Goal: Transaction & Acquisition: Purchase product/service

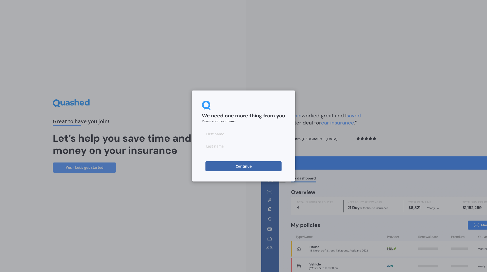
click at [217, 134] on input at bounding box center [243, 134] width 83 height 10
type input "[PERSON_NAME]"
click at [231, 149] on input at bounding box center [243, 146] width 83 height 10
type input "[PERSON_NAME]"
click at [239, 165] on button "Continue" at bounding box center [243, 166] width 76 height 10
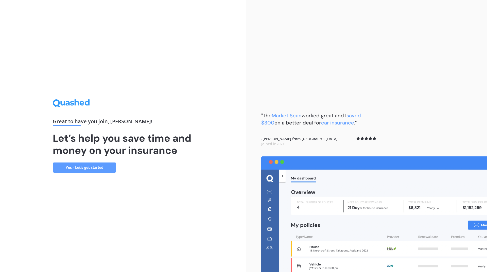
click at [85, 168] on link "Yes - Let’s get started" at bounding box center [84, 168] width 63 height 10
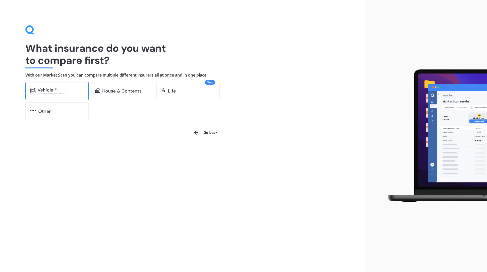
click at [59, 89] on div "Vehicle *" at bounding box center [61, 89] width 47 height 5
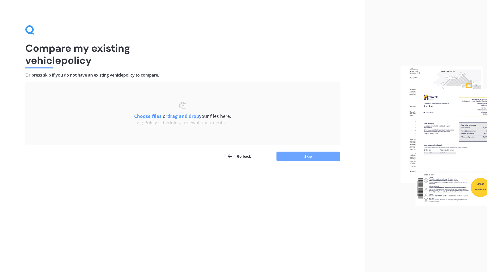
click at [316, 155] on button "Skip" at bounding box center [307, 157] width 63 height 10
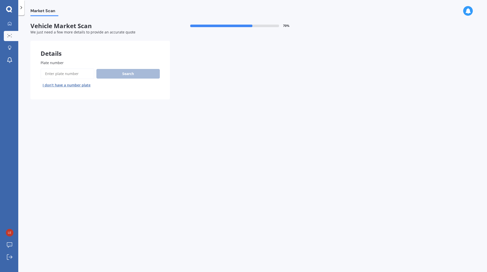
click at [62, 74] on input "Plate number" at bounding box center [68, 73] width 54 height 11
click at [60, 74] on input "Plate number" at bounding box center [68, 73] width 54 height 11
type input "LUQ376"
click at [120, 75] on button "Search" at bounding box center [127, 74] width 63 height 10
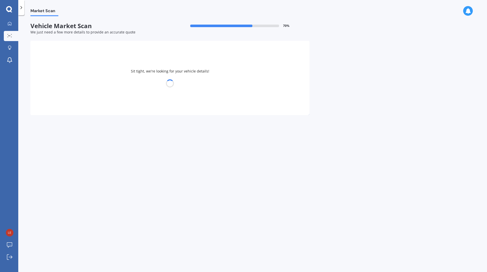
select select "HONDA"
select select "JAZZ"
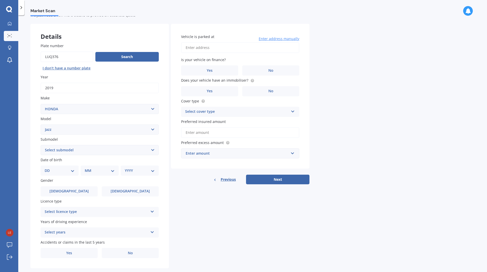
scroll to position [26, 0]
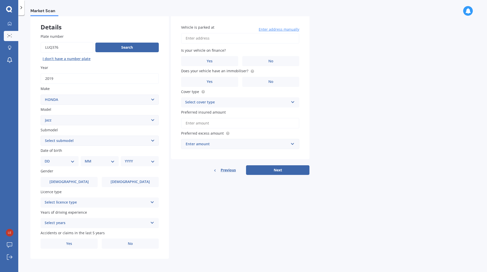
click at [79, 141] on select "Select submodel (all other) 1.3 1.5 Sports Crosstar 1.5P Hatchback RS S" at bounding box center [100, 141] width 118 height 10
select select "RS"
click at [41, 136] on select "Select submodel (all other) 1.3 1.5 Sports Crosstar 1.5P Hatchback RS S" at bounding box center [100, 141] width 118 height 10
click at [72, 161] on select "DD 01 02 03 04 05 06 07 08 09 10 11 12 13 14 15 16 17 18 19 20 21 22 23 24 25 2…" at bounding box center [60, 162] width 30 height 6
select select "22"
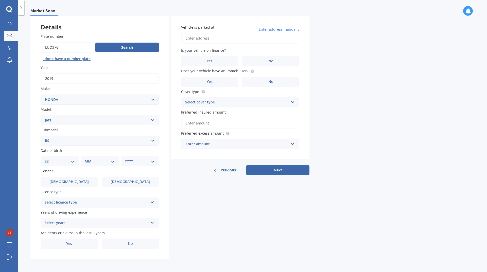
click at [49, 159] on select "DD 01 02 03 04 05 06 07 08 09 10 11 12 13 14 15 16 17 18 19 20 21 22 23 24 25 2…" at bounding box center [60, 162] width 30 height 6
click at [113, 160] on select "MM 01 02 03 04 05 06 07 08 09 10 11 12" at bounding box center [101, 162] width 28 height 6
select select "03"
click at [87, 159] on select "MM 01 02 03 04 05 06 07 08 09 10 11 12" at bounding box center [101, 162] width 28 height 6
click at [150, 162] on select "YYYY 2025 2024 2023 2022 2021 2020 2019 2018 2017 2016 2015 2014 2013 2012 2011…" at bounding box center [139, 162] width 28 height 6
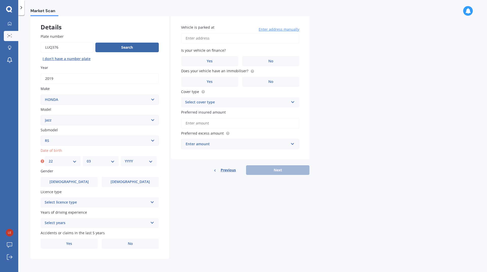
select select "1959"
click at [125, 159] on select "YYYY 2025 2024 2023 2022 2021 2020 2019 2018 2017 2016 2015 2014 2013 2012 2011…" at bounding box center [139, 162] width 28 height 6
click at [78, 178] on label "[DEMOGRAPHIC_DATA]" at bounding box center [69, 182] width 57 height 10
click at [0, 0] on input "[DEMOGRAPHIC_DATA]" at bounding box center [0, 0] width 0 height 0
click at [83, 201] on div "Select licence type" at bounding box center [96, 203] width 103 height 6
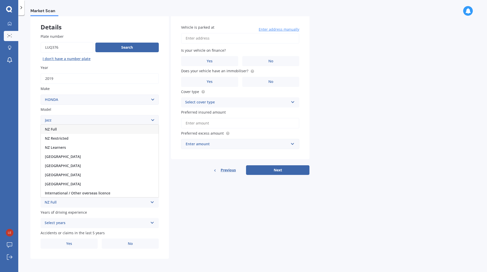
click at [72, 129] on div "NZ Full" at bounding box center [100, 129] width 118 height 9
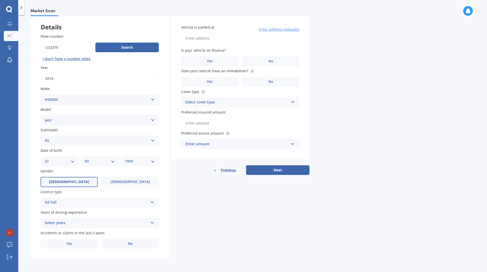
click at [75, 223] on div "Select years" at bounding box center [96, 223] width 103 height 6
click at [61, 176] on span "5 or more years" at bounding box center [58, 176] width 27 height 5
click at [133, 246] on label "No" at bounding box center [130, 244] width 57 height 10
click at [0, 0] on input "No" at bounding box center [0, 0] width 0 height 0
click at [201, 40] on input "Vehicle is parked at" at bounding box center [240, 38] width 118 height 11
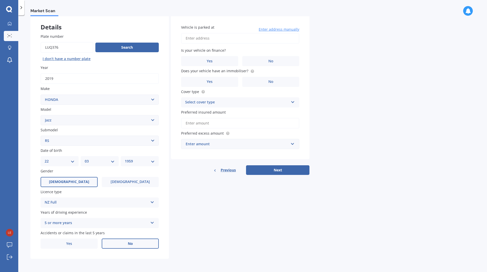
type input "[STREET_ADDRESS]"
click at [262, 59] on label "No" at bounding box center [270, 61] width 57 height 10
click at [0, 0] on input "No" at bounding box center [0, 0] width 0 height 0
click at [205, 79] on label "Yes" at bounding box center [209, 82] width 57 height 10
click at [0, 0] on input "Yes" at bounding box center [0, 0] width 0 height 0
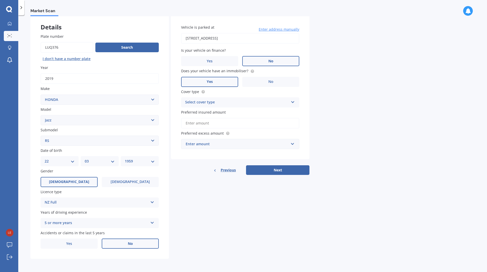
click at [219, 101] on div "Select cover type" at bounding box center [236, 102] width 103 height 6
click at [211, 113] on span "Comprehensive" at bounding box center [198, 112] width 27 height 5
click at [208, 124] on input "Preferred insured amount" at bounding box center [240, 123] width 118 height 11
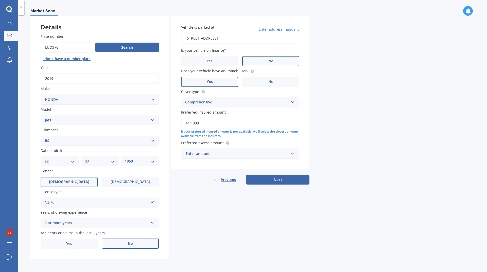
type input "$14,000"
click at [213, 156] on div "Enter amount" at bounding box center [237, 154] width 103 height 6
click at [200, 183] on div "$500" at bounding box center [240, 181] width 118 height 9
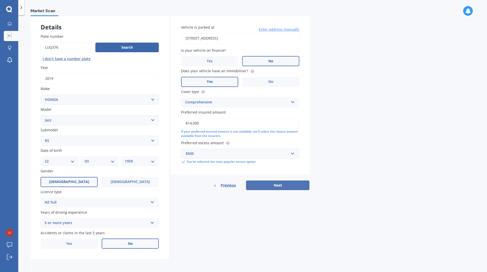
click at [275, 186] on button "Next" at bounding box center [277, 186] width 63 height 10
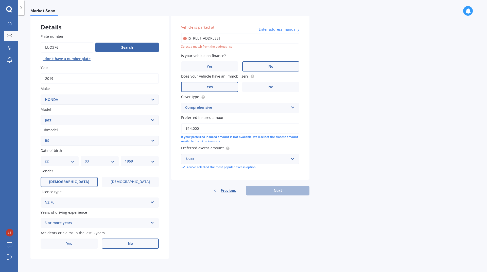
click at [278, 191] on div "Previous Next" at bounding box center [240, 191] width 138 height 10
click at [232, 42] on input "[STREET_ADDRESS]" at bounding box center [240, 38] width 118 height 11
click at [273, 192] on div "Previous Next" at bounding box center [240, 191] width 138 height 10
click at [184, 39] on icon at bounding box center [185, 38] width 4 height 5
click at [209, 48] on div "Select a match from the address list" at bounding box center [240, 47] width 118 height 4
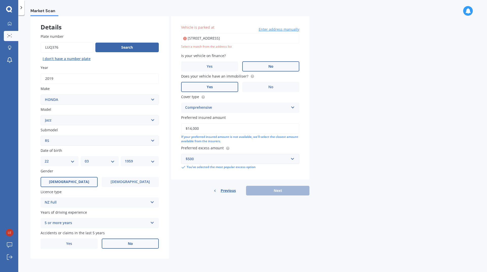
click at [216, 38] on input "[STREET_ADDRESS]" at bounding box center [240, 38] width 118 height 11
click at [247, 42] on input "[STREET_ADDRESS]" at bounding box center [240, 38] width 118 height 11
click at [222, 191] on span "Previous" at bounding box center [228, 191] width 15 height 8
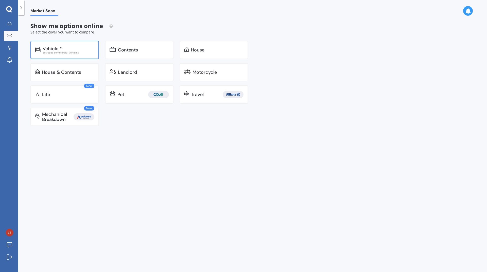
click at [66, 48] on div "Vehicle *" at bounding box center [69, 48] width 52 height 5
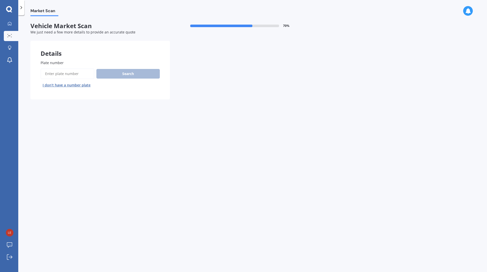
click at [56, 74] on input "Plate number" at bounding box center [68, 73] width 54 height 11
type input "LUQ376"
click at [126, 76] on button "Search" at bounding box center [127, 74] width 63 height 10
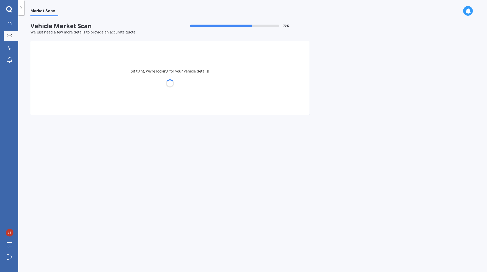
select select "HONDA"
select select "JAZZ"
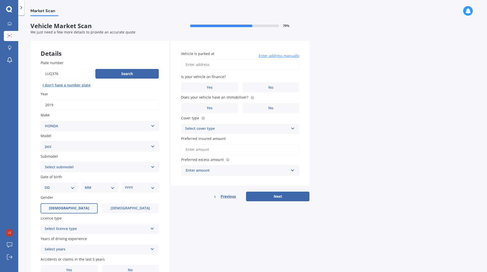
drag, startPoint x: 67, startPoint y: 208, endPoint x: 64, endPoint y: 196, distance: 12.1
click at [66, 208] on span "[DEMOGRAPHIC_DATA]" at bounding box center [69, 208] width 40 height 4
click at [0, 0] on input "[DEMOGRAPHIC_DATA]" at bounding box center [0, 0] width 0 height 0
click at [73, 188] on select "DD 01 02 03 04 05 06 07 08 09 10 11 12 13 14 15 16 17 18 19 20 21 22 23 24 25 2…" at bounding box center [60, 188] width 30 height 6
select select "22"
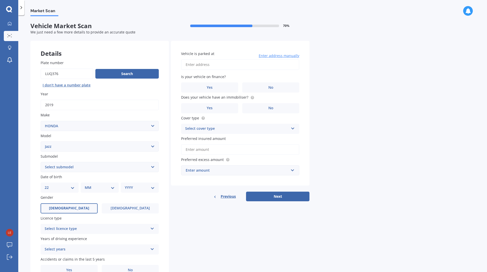
click at [49, 185] on select "DD 01 02 03 04 05 06 07 08 09 10 11 12 13 14 15 16 17 18 19 20 21 22 23 24 25 2…" at bounding box center [60, 188] width 30 height 6
click at [111, 188] on select "MM 01 02 03 04 05 06 07 08 09 10 11 12" at bounding box center [101, 188] width 28 height 6
select select "03"
click at [87, 185] on select "MM 01 02 03 04 05 06 07 08 09 10 11 12" at bounding box center [101, 188] width 28 height 6
click at [149, 189] on select "YYYY 2025 2024 2023 2022 2021 2020 2019 2018 2017 2016 2015 2014 2013 2012 2011…" at bounding box center [139, 188] width 28 height 6
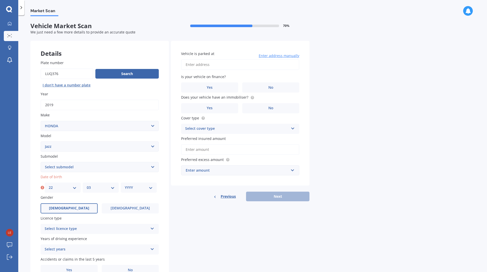
select select "1959"
click at [125, 185] on select "YYYY 2025 2024 2023 2022 2021 2020 2019 2018 2017 2016 2015 2014 2013 2012 2011…" at bounding box center [139, 188] width 28 height 6
click at [79, 166] on select "Select submodel (all other) 1.3 1.5 Sports Crosstar 1.5P Hatchback RS S" at bounding box center [100, 167] width 118 height 10
select select "RS"
click at [41, 162] on select "Select submodel (all other) 1.3 1.5 Sports Crosstar 1.5P Hatchback RS S" at bounding box center [100, 167] width 118 height 10
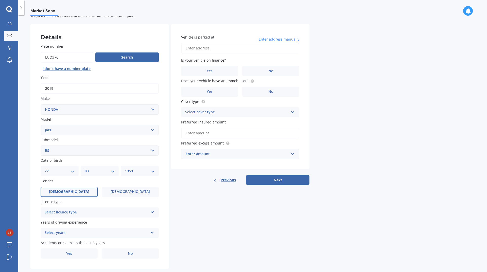
scroll to position [26, 0]
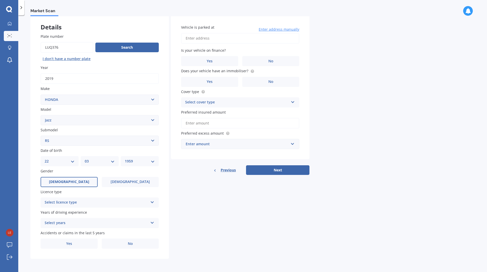
click at [70, 203] on div "Select licence type" at bounding box center [96, 203] width 103 height 6
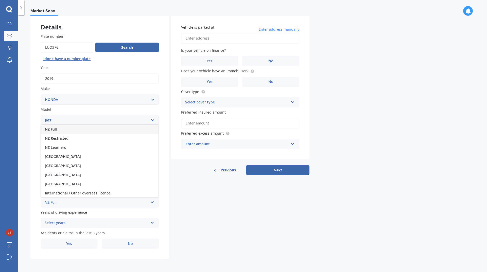
click at [64, 130] on div "NZ Full" at bounding box center [100, 129] width 118 height 9
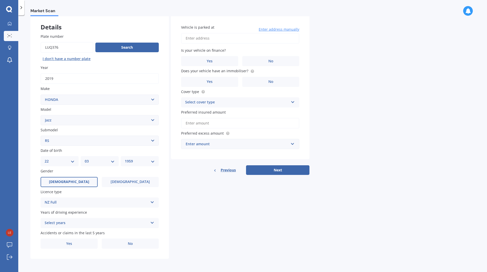
click at [62, 223] on div "Select years" at bounding box center [96, 223] width 103 height 6
click at [65, 176] on span "5 or more years" at bounding box center [58, 176] width 27 height 5
click at [124, 245] on label "No" at bounding box center [130, 244] width 57 height 10
click at [0, 0] on input "No" at bounding box center [0, 0] width 0 height 0
click at [267, 31] on span "Enter address manually" at bounding box center [279, 29] width 41 height 5
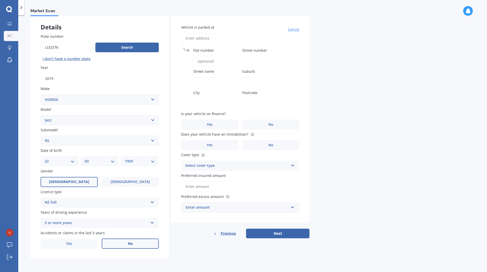
click at [199, 38] on input "Vehicle is parked at" at bounding box center [240, 38] width 118 height 11
click at [203, 60] on input "Flat number" at bounding box center [215, 61] width 45 height 11
click at [247, 60] on input "Street number" at bounding box center [270, 61] width 57 height 11
type input "38"
type input "[STREET_ADDRESS]"
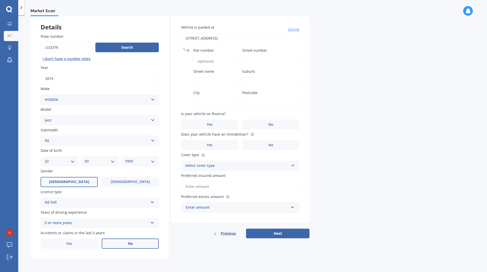
type input "38"
type input "[GEOGRAPHIC_DATA]"
type input "1041"
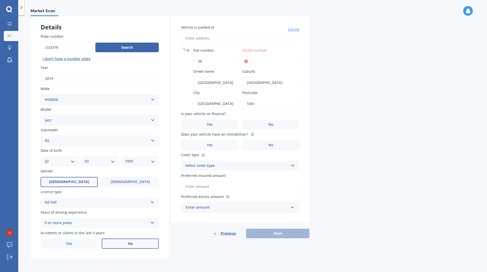
click at [214, 59] on input "38" at bounding box center [215, 61] width 45 height 11
click at [260, 63] on input "Street number" at bounding box center [270, 61] width 57 height 11
type input "38"
click at [212, 58] on input "38" at bounding box center [215, 61] width 45 height 11
drag, startPoint x: 208, startPoint y: 61, endPoint x: 189, endPoint y: 61, distance: 18.8
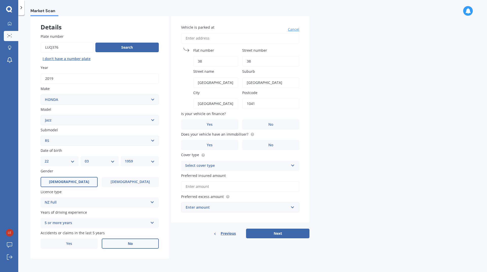
click at [189, 61] on div "Flat number 38" at bounding box center [209, 57] width 57 height 19
click at [270, 123] on span "No" at bounding box center [270, 124] width 5 height 4
click at [0, 0] on input "No" at bounding box center [0, 0] width 0 height 0
click at [219, 143] on label "Yes" at bounding box center [209, 145] width 57 height 10
click at [0, 0] on input "Yes" at bounding box center [0, 0] width 0 height 0
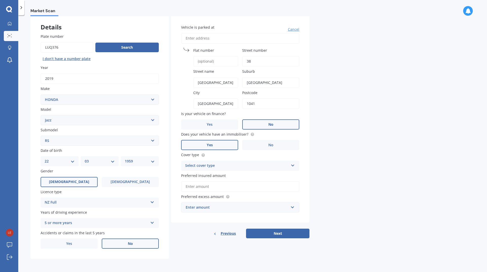
click at [244, 166] on div "Select cover type" at bounding box center [236, 166] width 103 height 6
click at [213, 176] on div "Comprehensive" at bounding box center [240, 175] width 118 height 9
drag, startPoint x: 209, startPoint y: 186, endPoint x: 206, endPoint y: 185, distance: 2.6
click at [209, 186] on input "Preferred insured amount" at bounding box center [240, 186] width 118 height 11
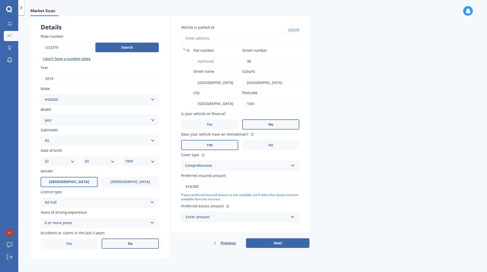
type input "$14,000"
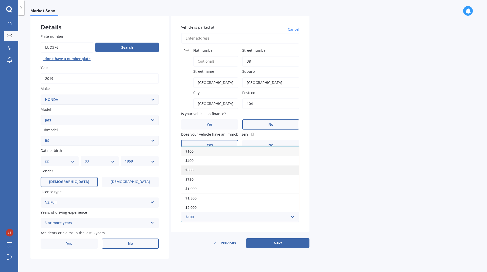
click at [185, 171] on div "$500" at bounding box center [240, 169] width 118 height 9
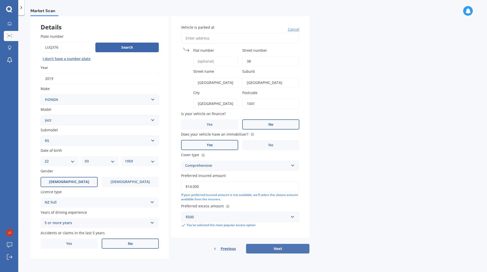
click at [273, 250] on button "Next" at bounding box center [277, 249] width 63 height 10
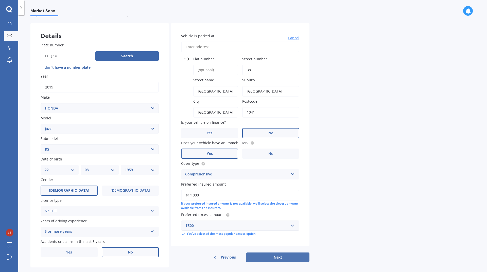
select select "22"
select select "03"
select select "1959"
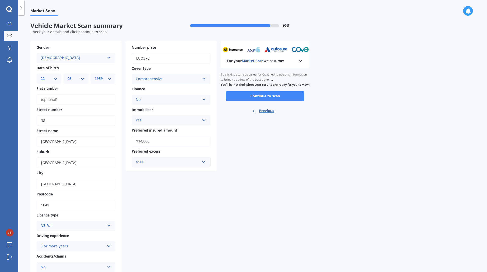
scroll to position [0, 0]
click at [269, 98] on button "Continue to scan" at bounding box center [265, 97] width 79 height 10
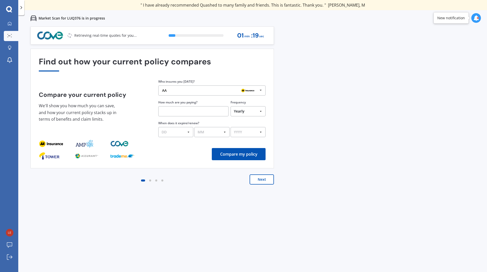
click at [261, 179] on button "Next" at bounding box center [262, 179] width 24 height 10
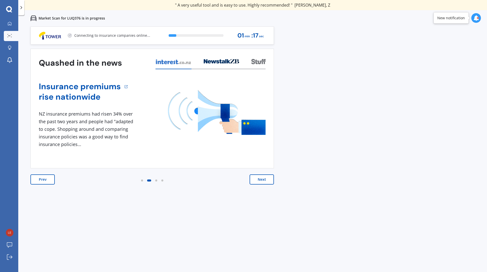
click at [261, 179] on button "Next" at bounding box center [262, 179] width 24 height 10
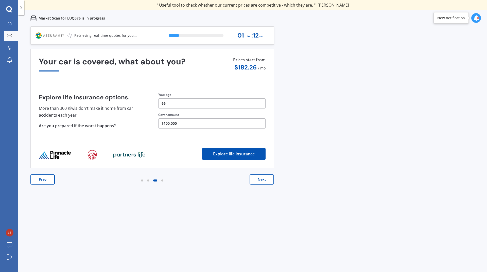
click at [261, 179] on button "Next" at bounding box center [262, 179] width 24 height 10
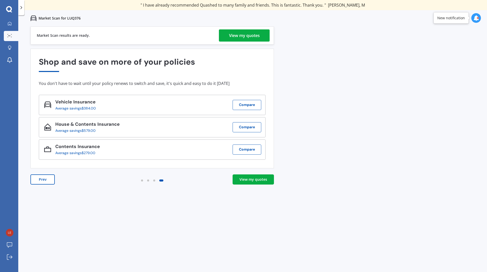
click at [246, 36] on div "View my quotes" at bounding box center [244, 35] width 31 height 12
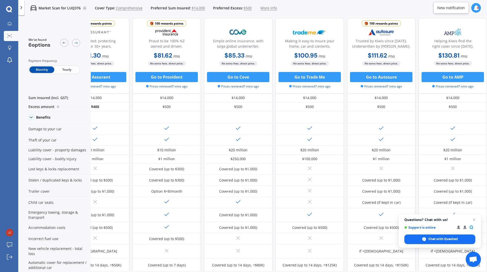
scroll to position [0, 32]
